Goal: Find specific page/section: Find specific page/section

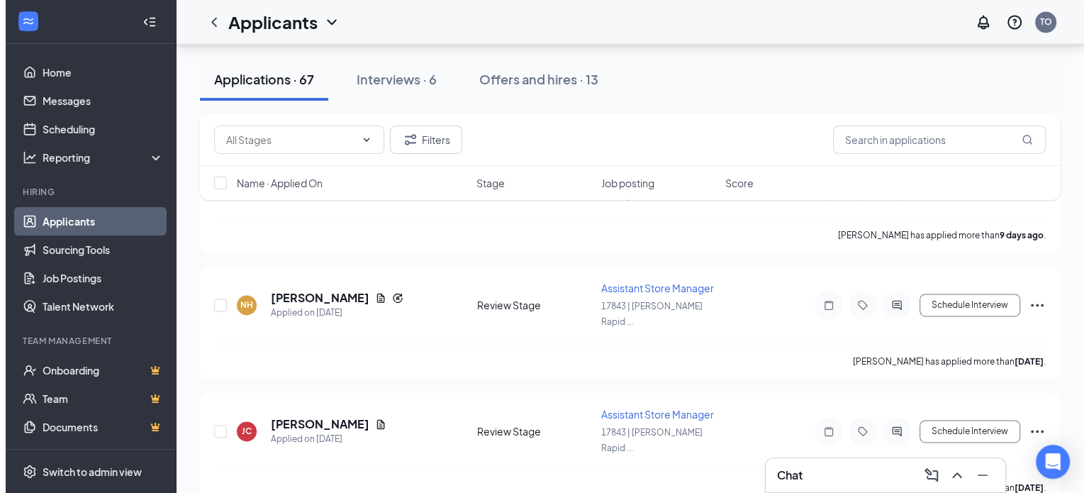
scroll to position [2259, 0]
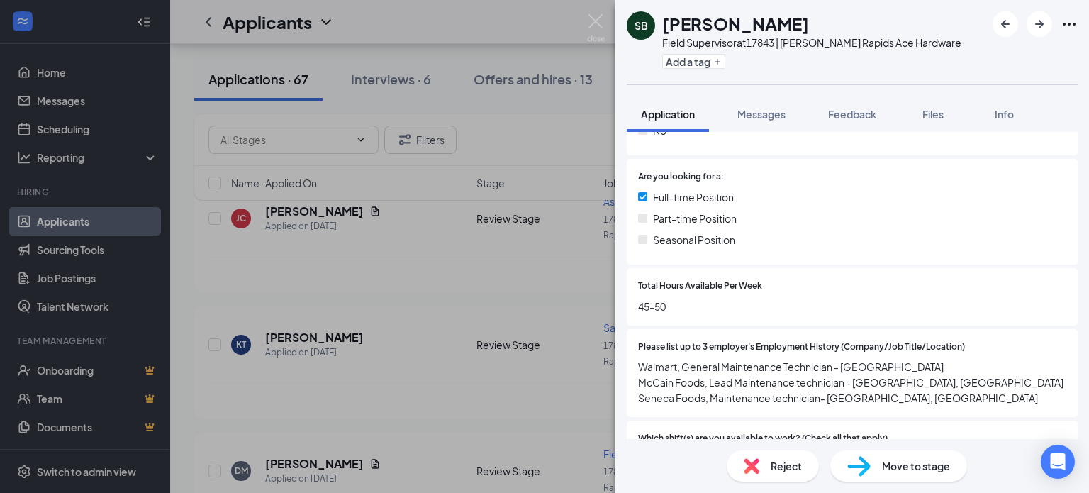
scroll to position [354, 0]
